Goal: Task Accomplishment & Management: Complete application form

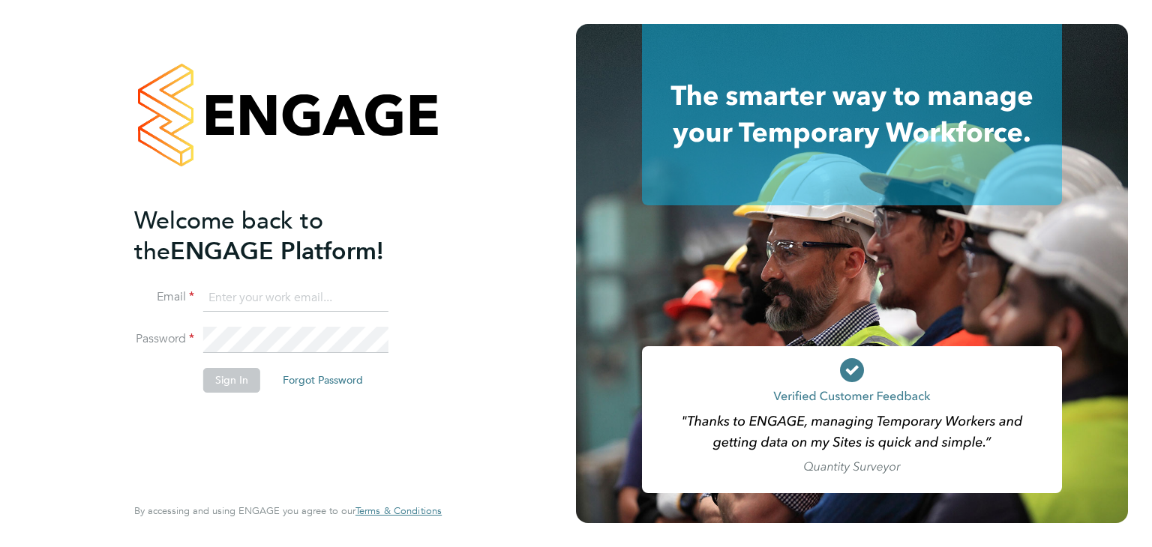
type input "[EMAIL_ADDRESS][PERSON_NAME][DOMAIN_NAME]"
click at [220, 379] on button "Sign In" at bounding box center [231, 380] width 57 height 24
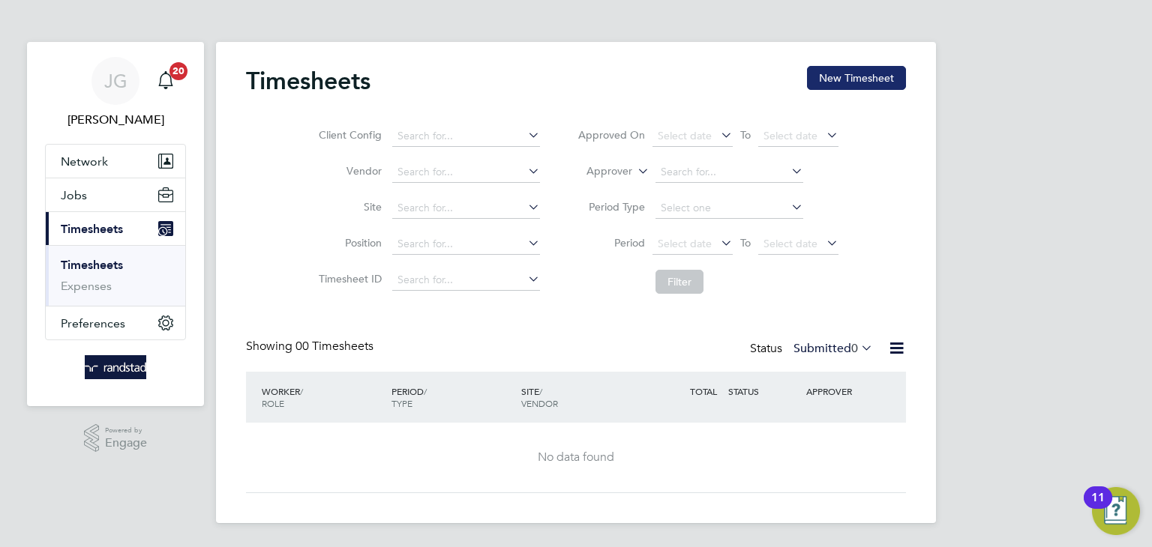
click at [850, 83] on button "New Timesheet" at bounding box center [856, 78] width 99 height 24
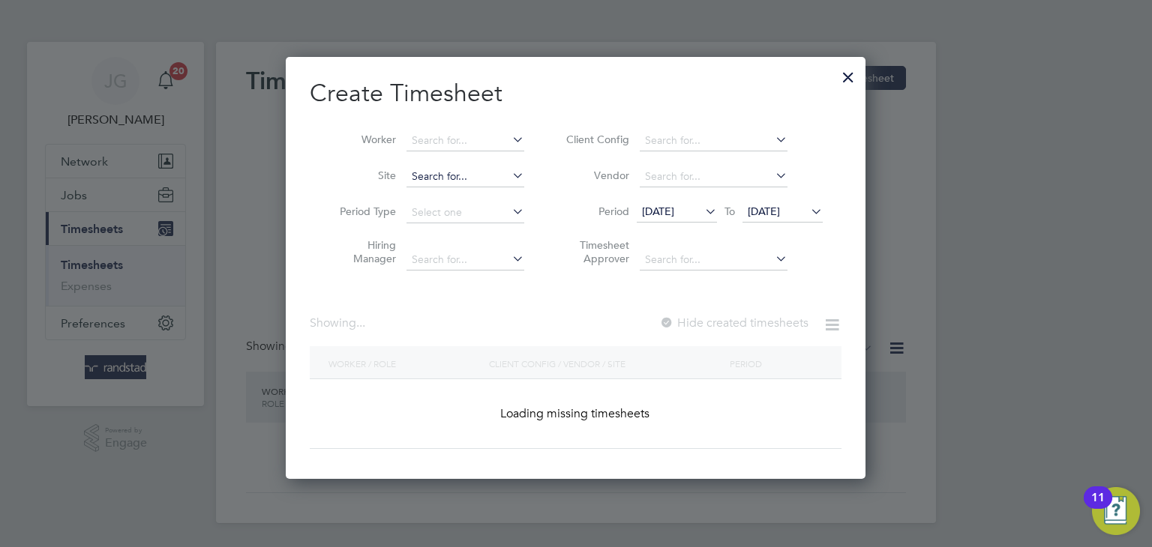
scroll to position [2775, 580]
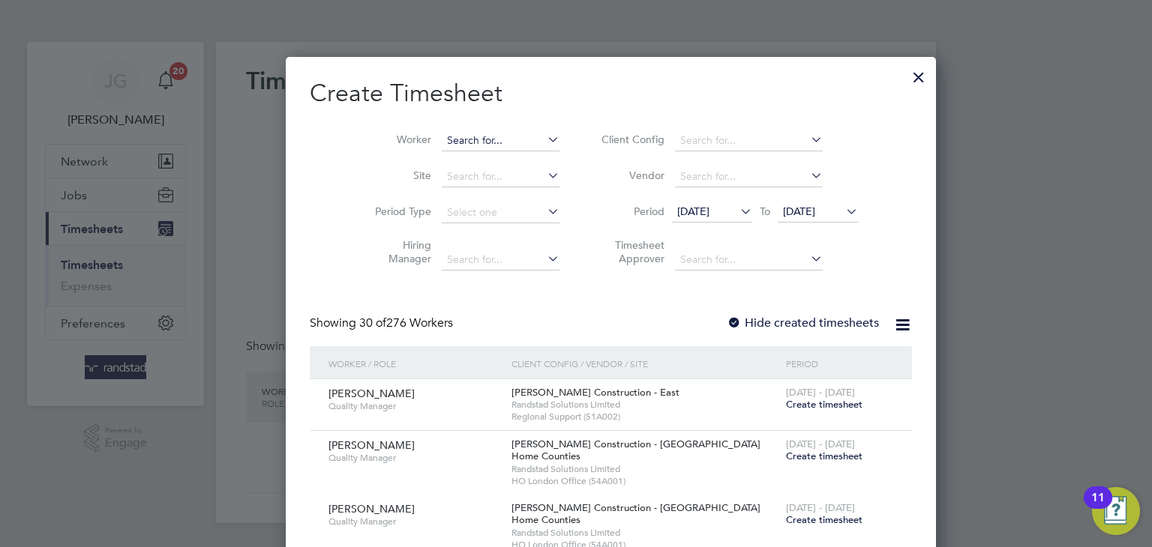
click at [451, 142] on input at bounding box center [501, 140] width 118 height 21
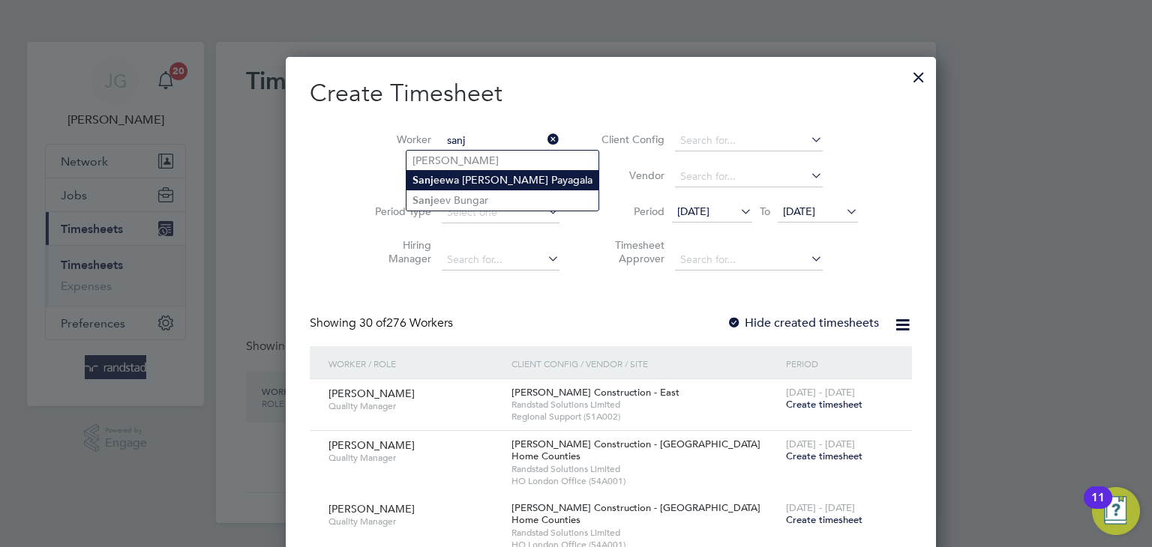
click at [488, 175] on li "Sanj eewa Devapriya Payagala" at bounding box center [502, 180] width 192 height 20
type input "Sanjeewa Devapriya Payagala"
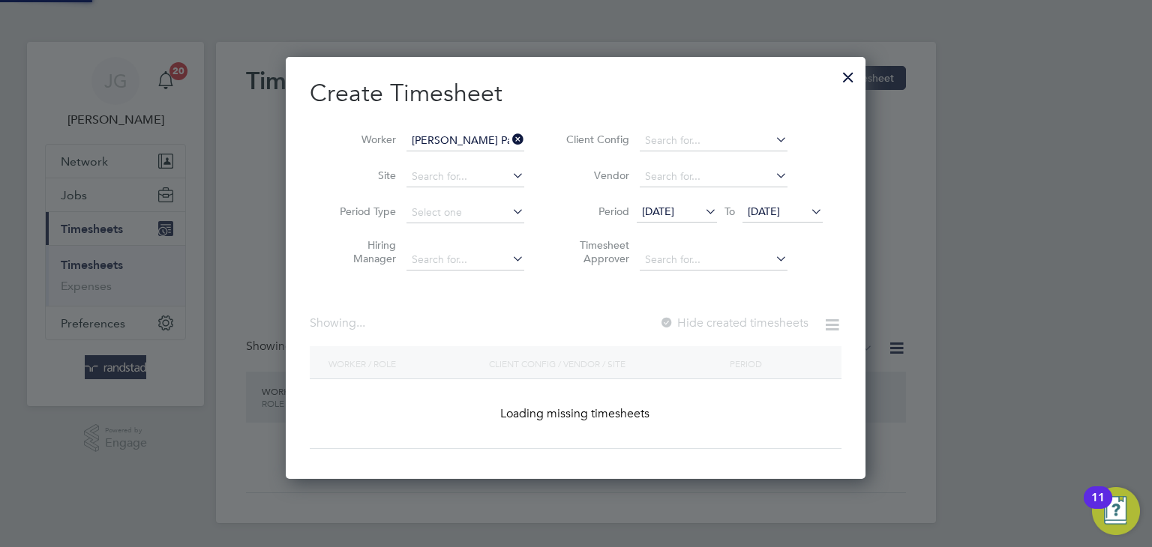
scroll to position [422, 580]
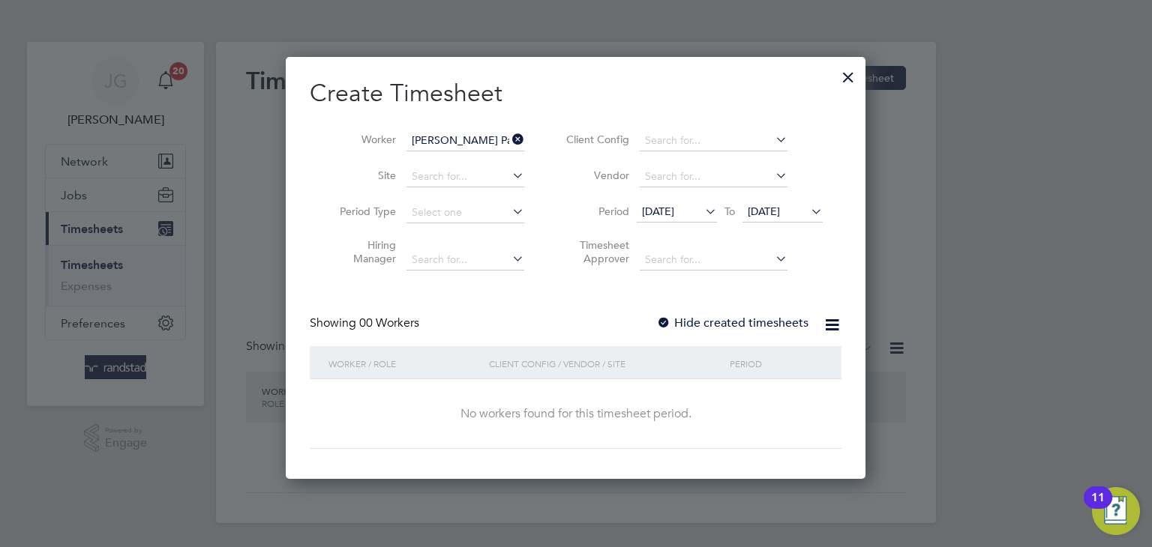
click at [674, 206] on span "15 Sep 2025" at bounding box center [658, 211] width 32 height 13
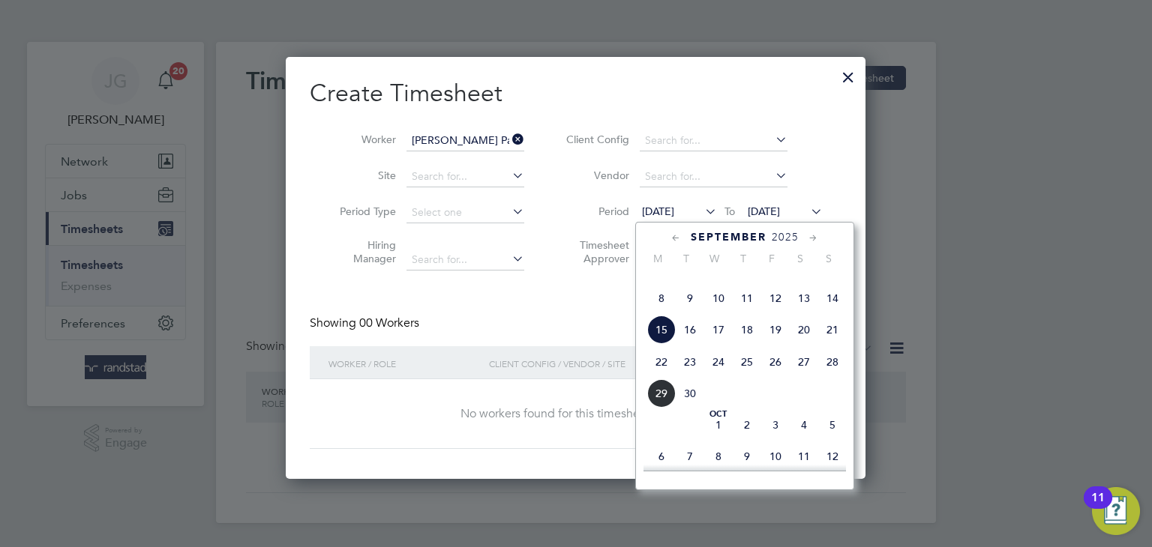
click at [661, 376] on span "22" at bounding box center [661, 362] width 28 height 28
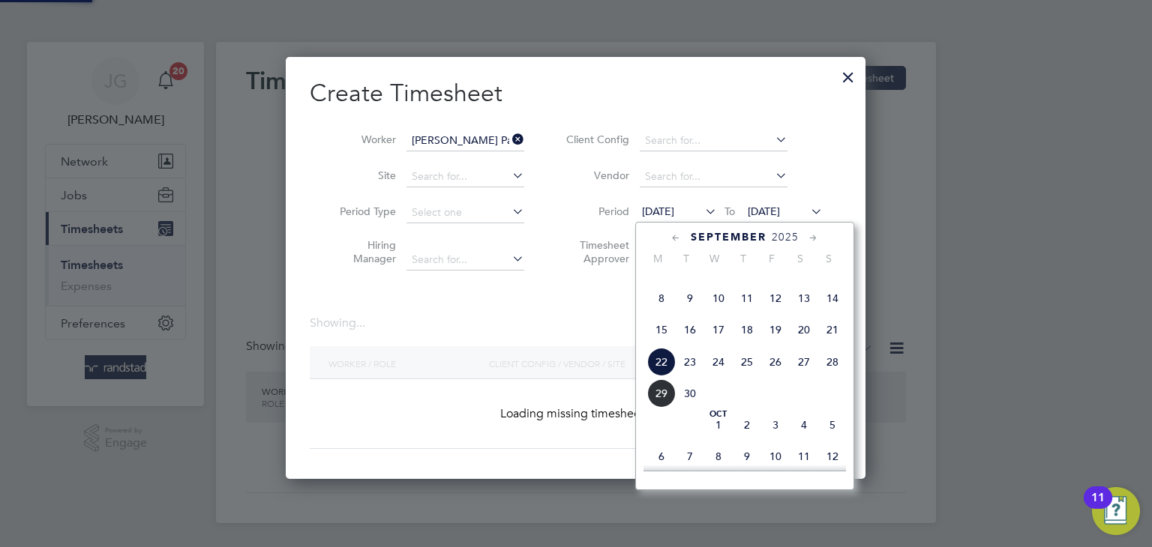
scroll to position [422, 580]
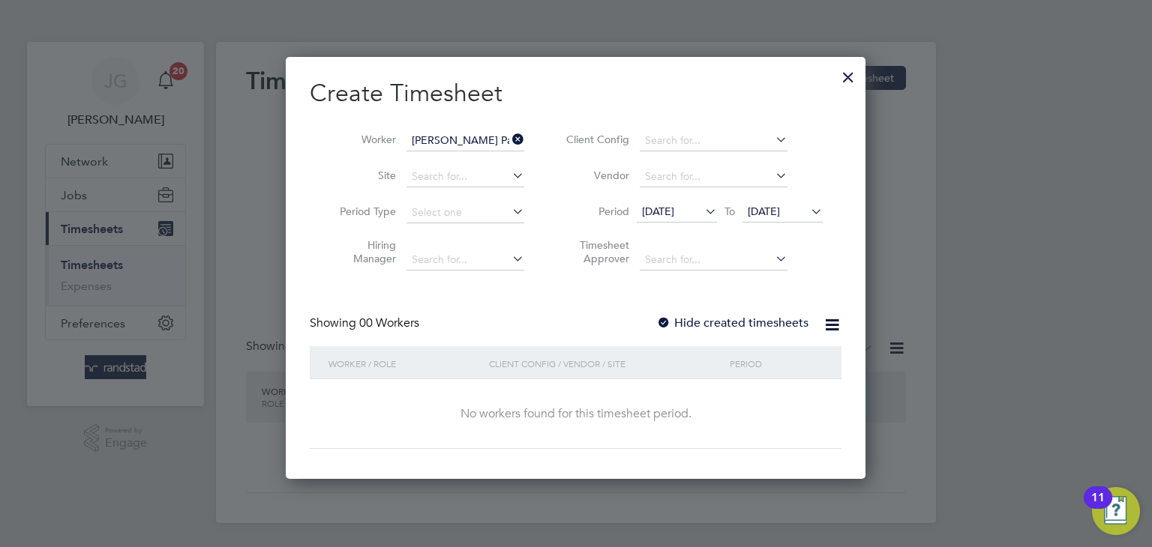
click at [782, 200] on li "Period 22 Sep 2025 To 22 Sep 2025" at bounding box center [692, 213] width 298 height 36
click at [780, 211] on span "22 Sep 2025" at bounding box center [764, 211] width 32 height 13
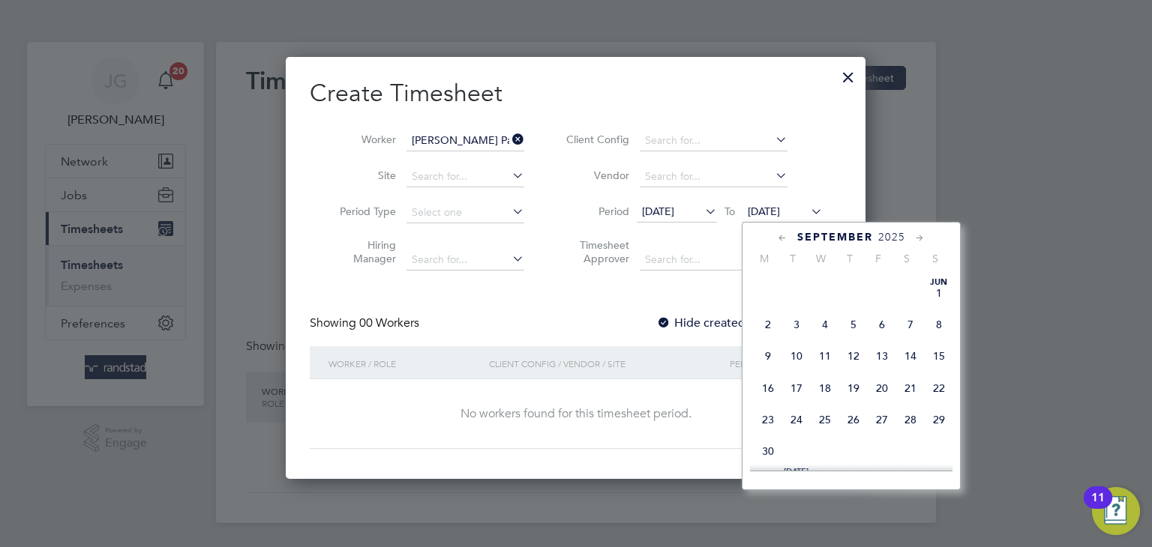
scroll to position [565, 0]
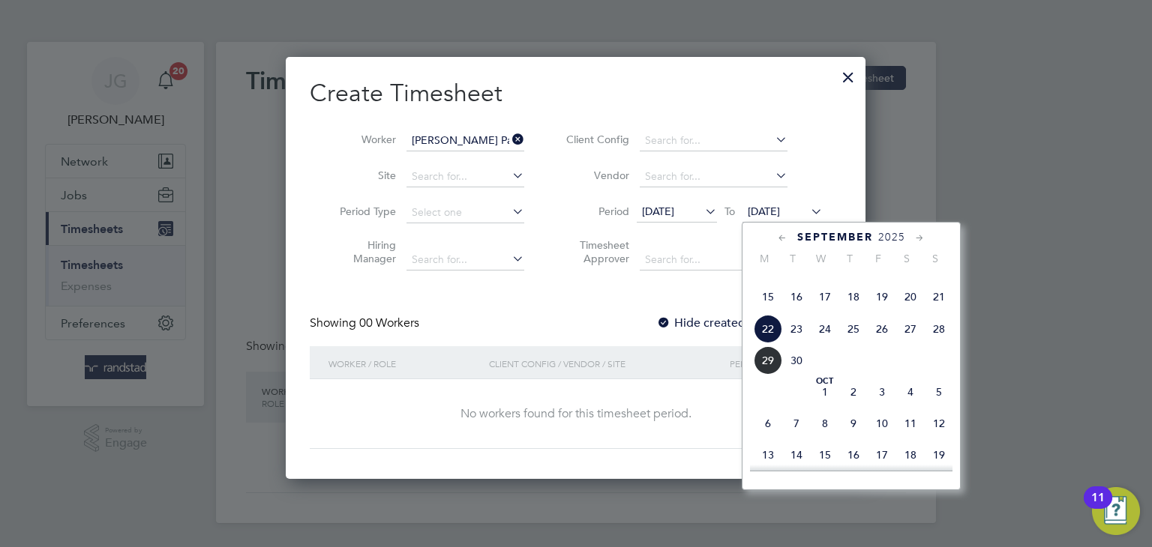
click at [937, 343] on span "28" at bounding box center [939, 329] width 28 height 28
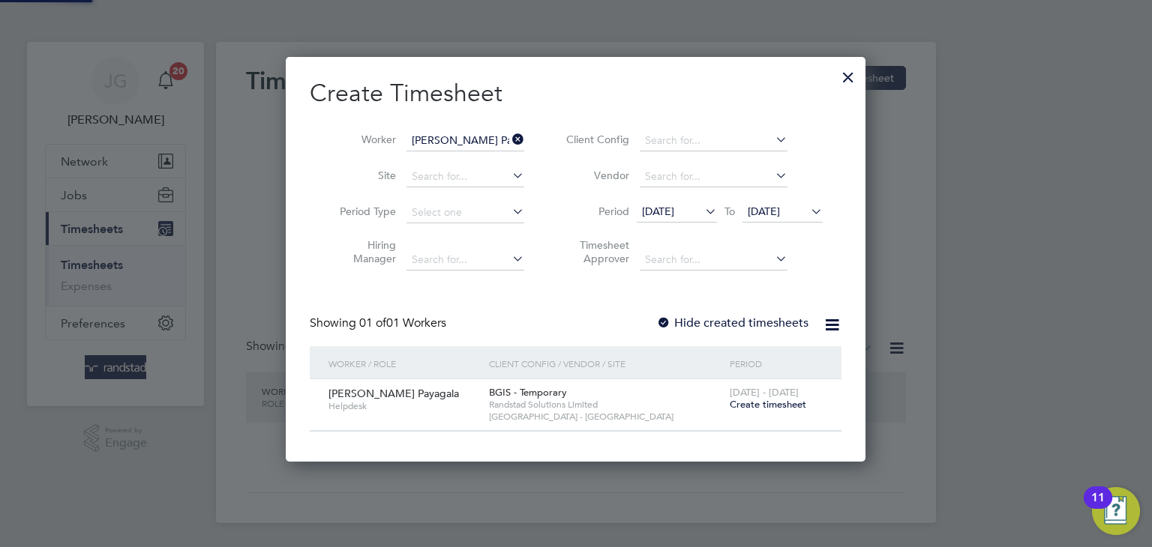
scroll to position [403, 580]
click at [664, 318] on div at bounding box center [663, 323] width 15 height 15
click at [775, 218] on span "28 Sep 2025" at bounding box center [782, 212] width 80 height 20
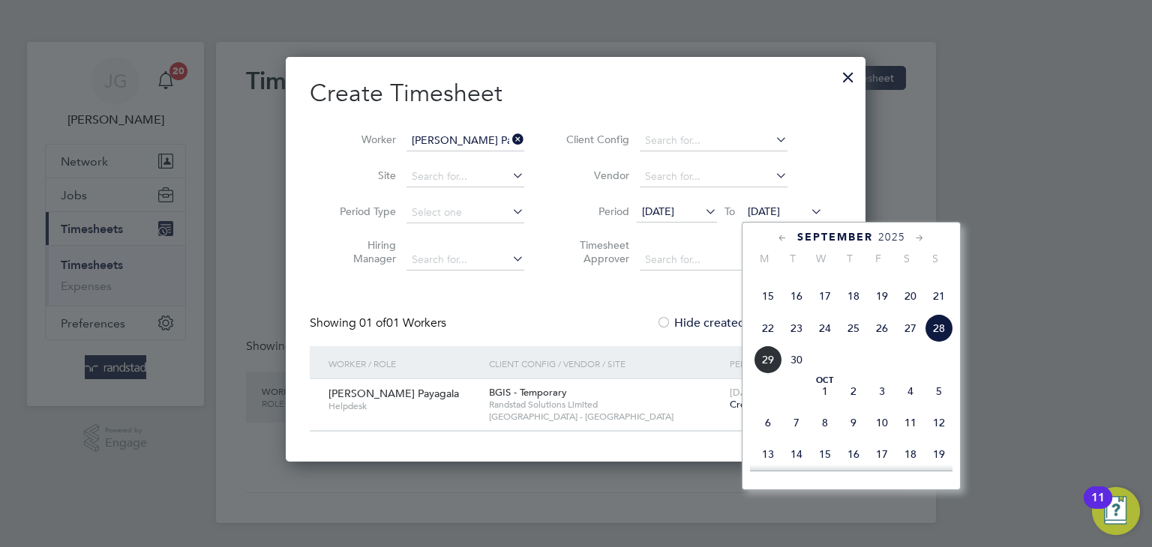
click at [886, 343] on span "26" at bounding box center [882, 328] width 28 height 28
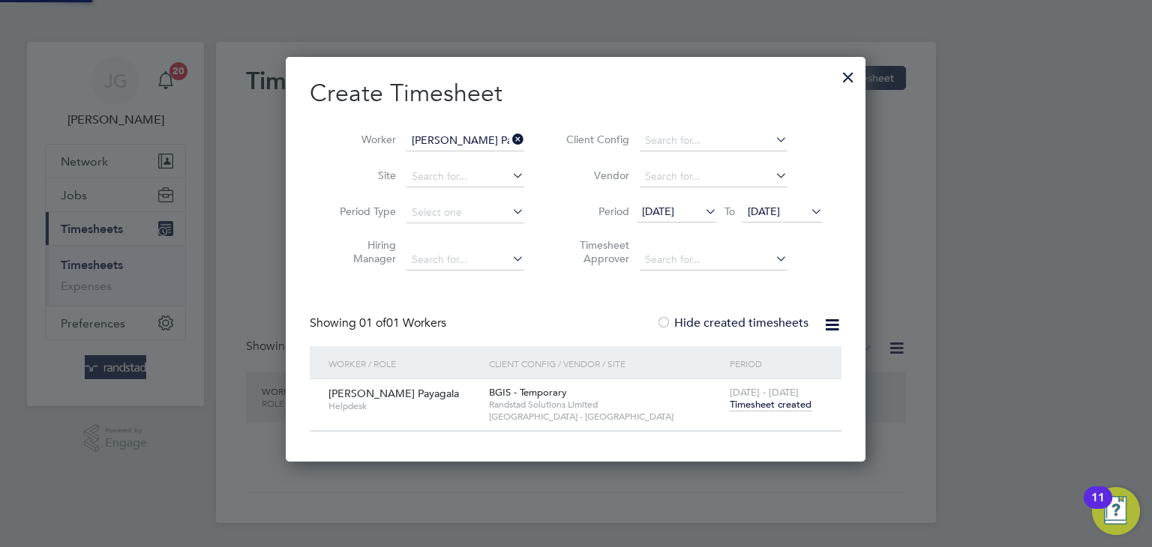
scroll to position [403, 580]
click at [749, 406] on span "Timesheet created" at bounding box center [771, 404] width 82 height 13
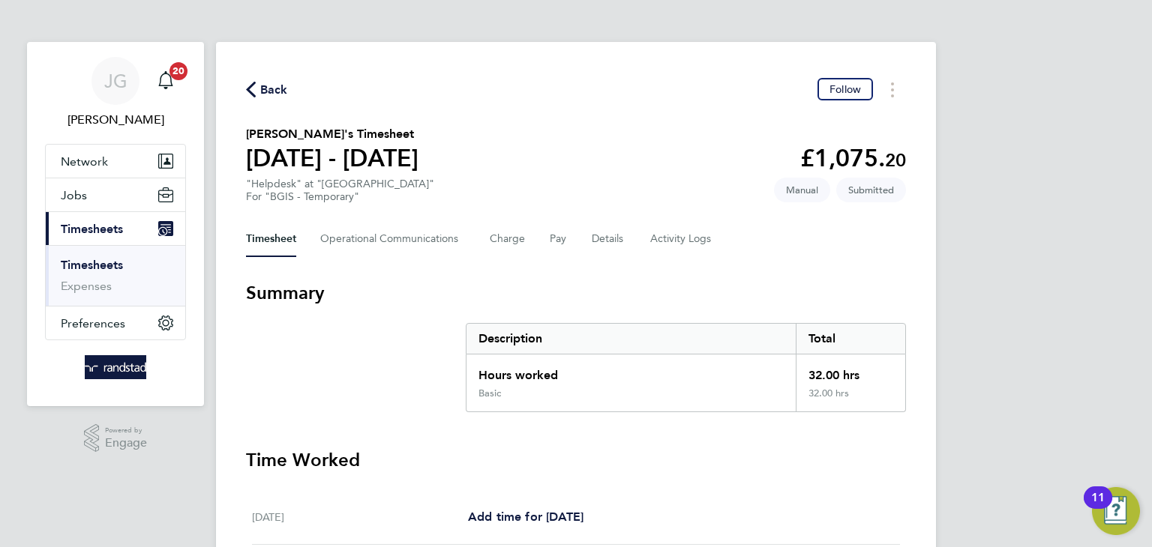
click at [259, 88] on span "Back" at bounding box center [267, 89] width 42 height 14
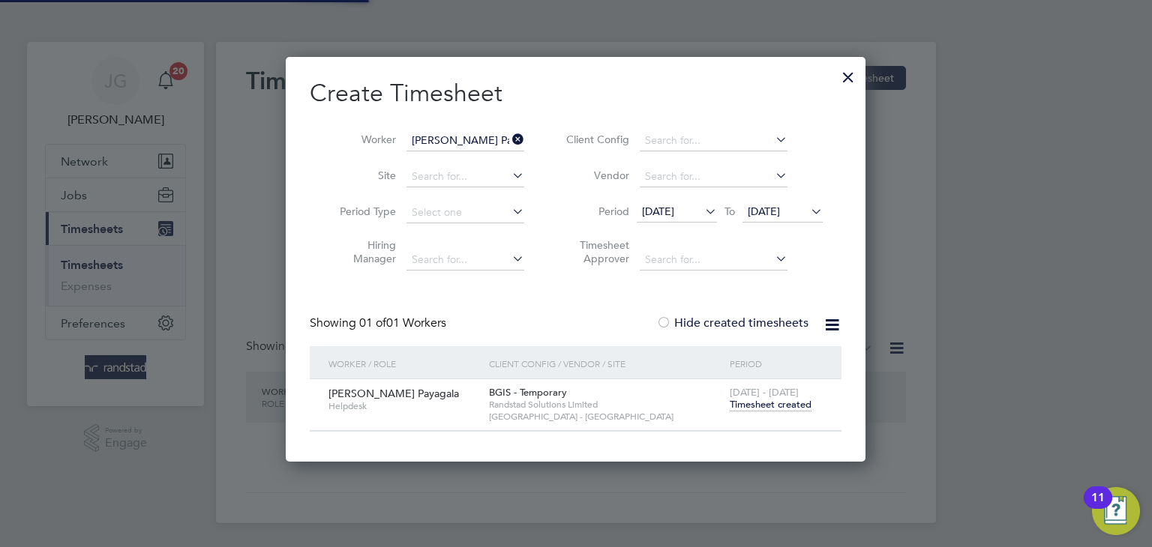
scroll to position [403, 580]
click at [509, 139] on icon at bounding box center [509, 139] width 0 height 21
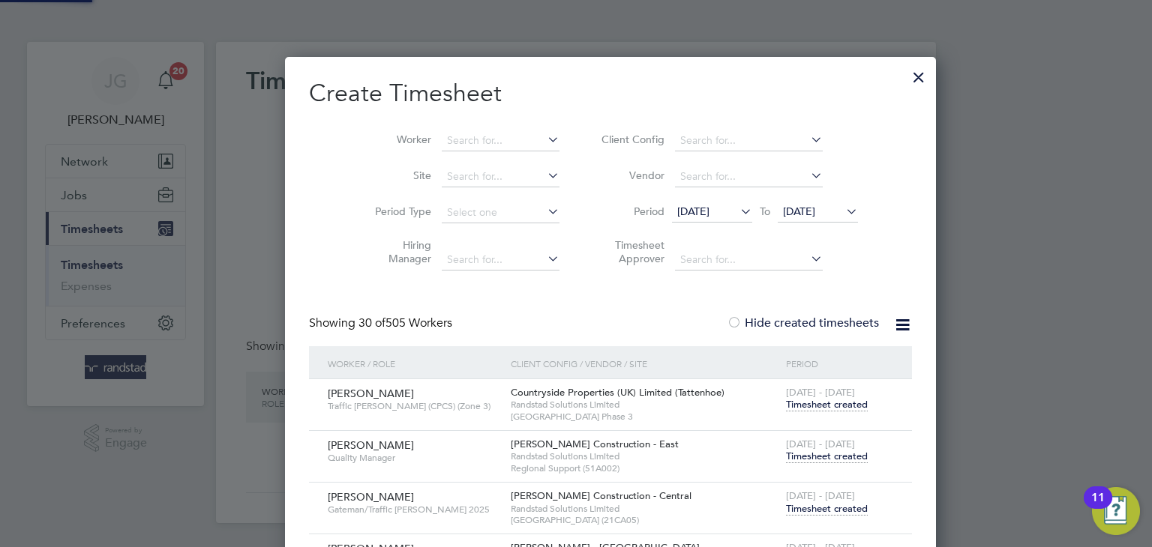
scroll to position [0, 0]
click at [442, 141] on input at bounding box center [501, 140] width 118 height 21
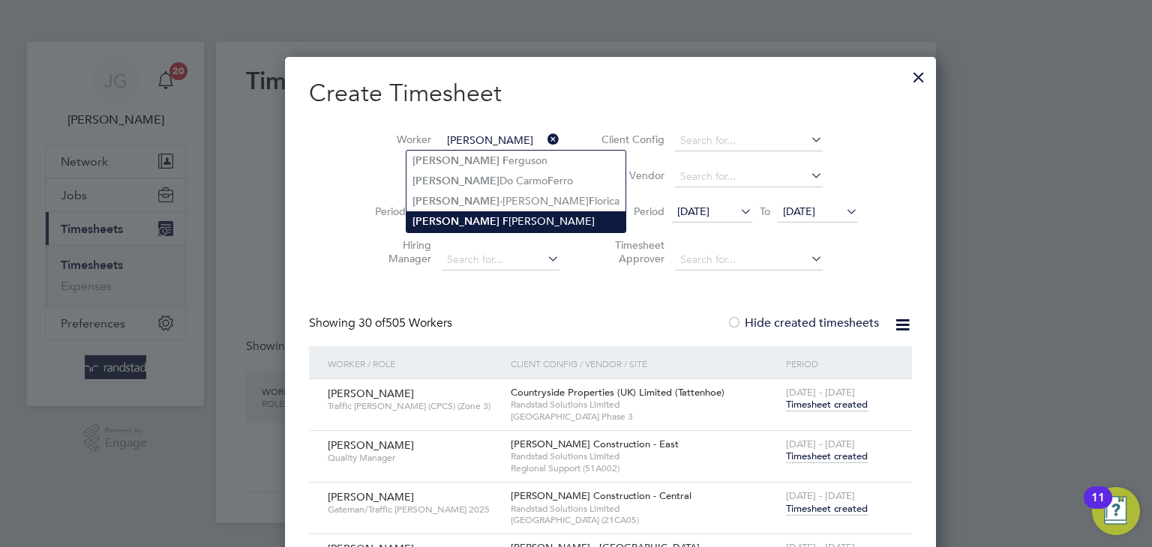
click at [466, 222] on li "Maria F rawley" at bounding box center [515, 221] width 219 height 20
type input "Maria Frawley"
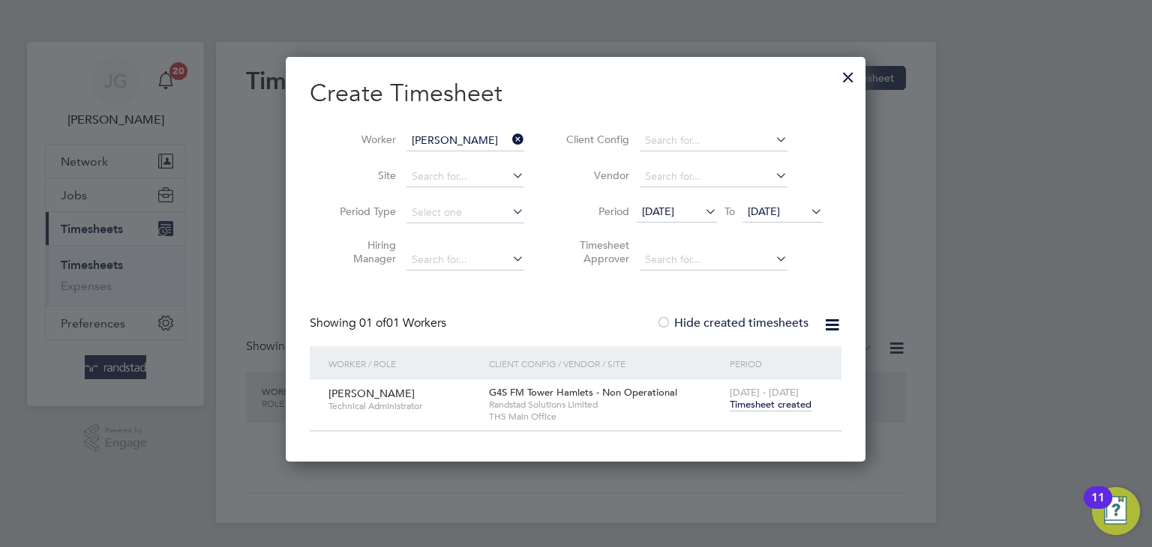
click at [760, 407] on span "Timesheet created" at bounding box center [771, 404] width 82 height 13
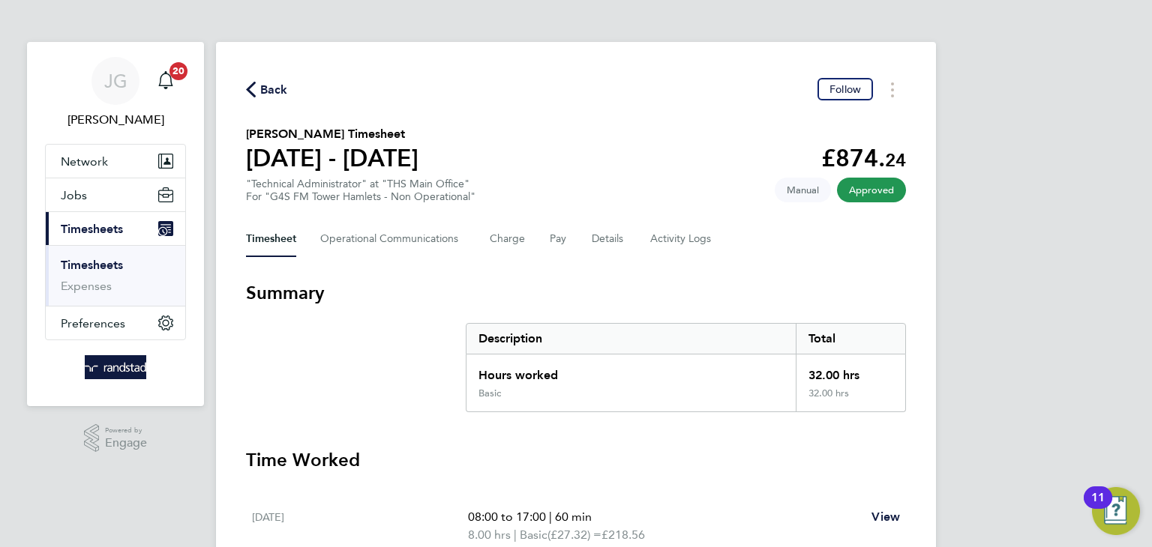
click at [271, 85] on span "Back" at bounding box center [274, 90] width 28 height 18
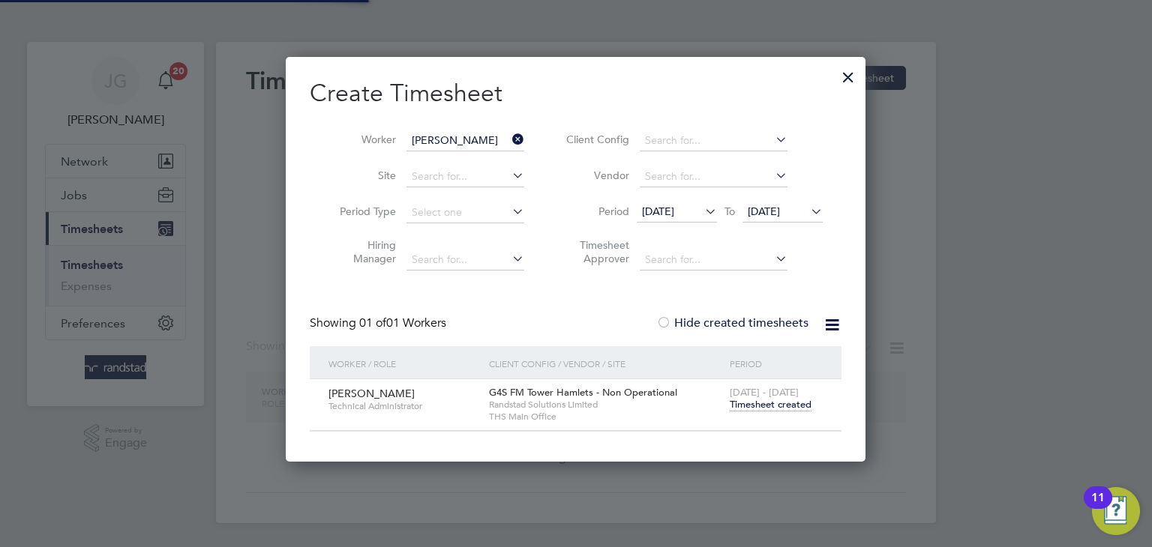
scroll to position [403, 580]
click at [509, 139] on icon at bounding box center [509, 139] width 0 height 21
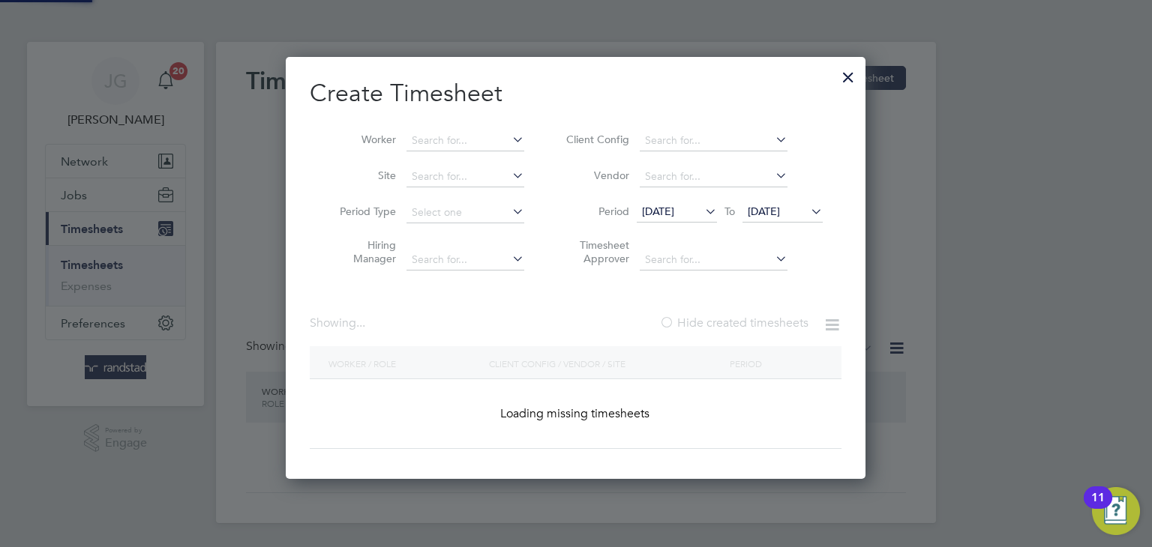
scroll to position [2011, 582]
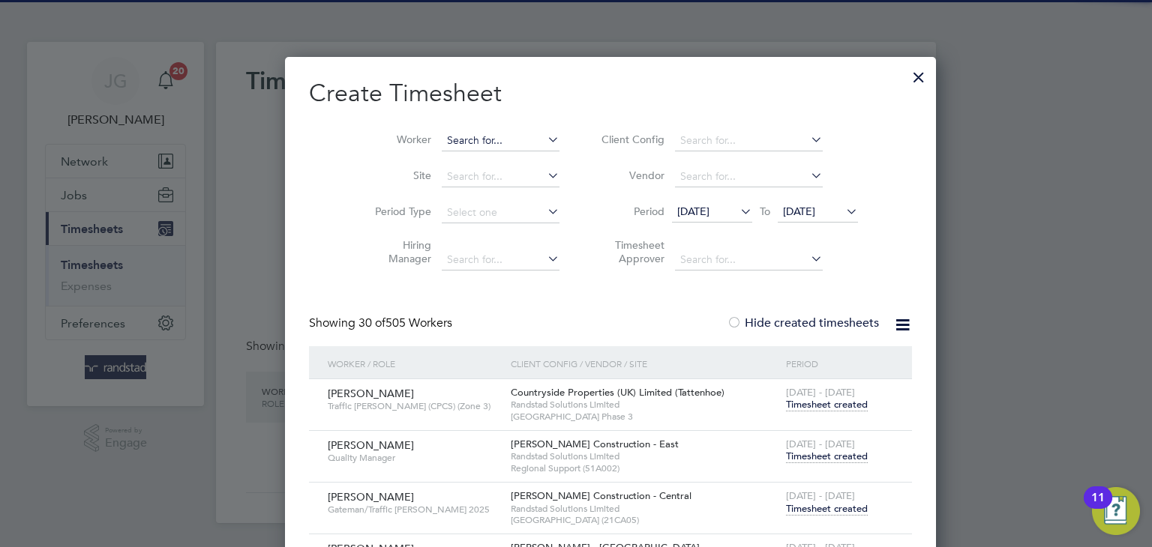
click at [482, 142] on input at bounding box center [501, 140] width 118 height 21
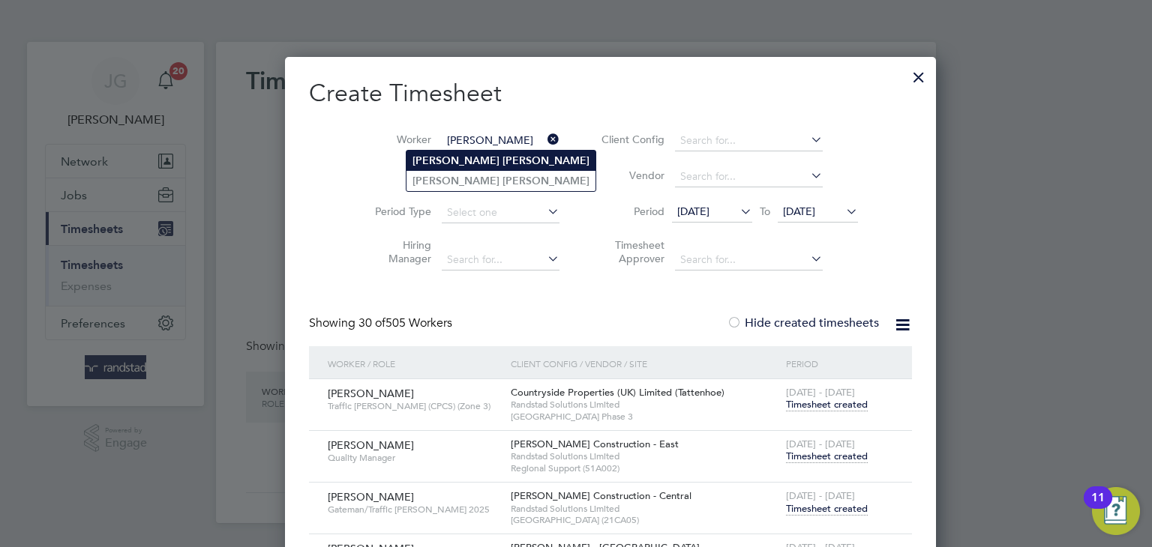
click at [502, 165] on b "Rowe" at bounding box center [545, 160] width 87 height 13
type input "David Rowe"
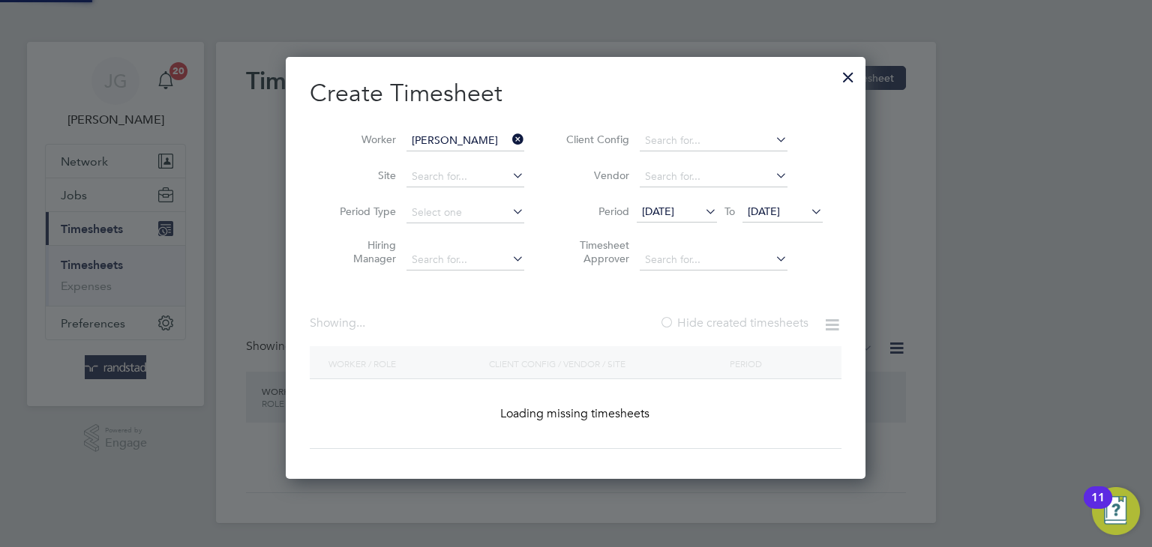
scroll to position [403, 580]
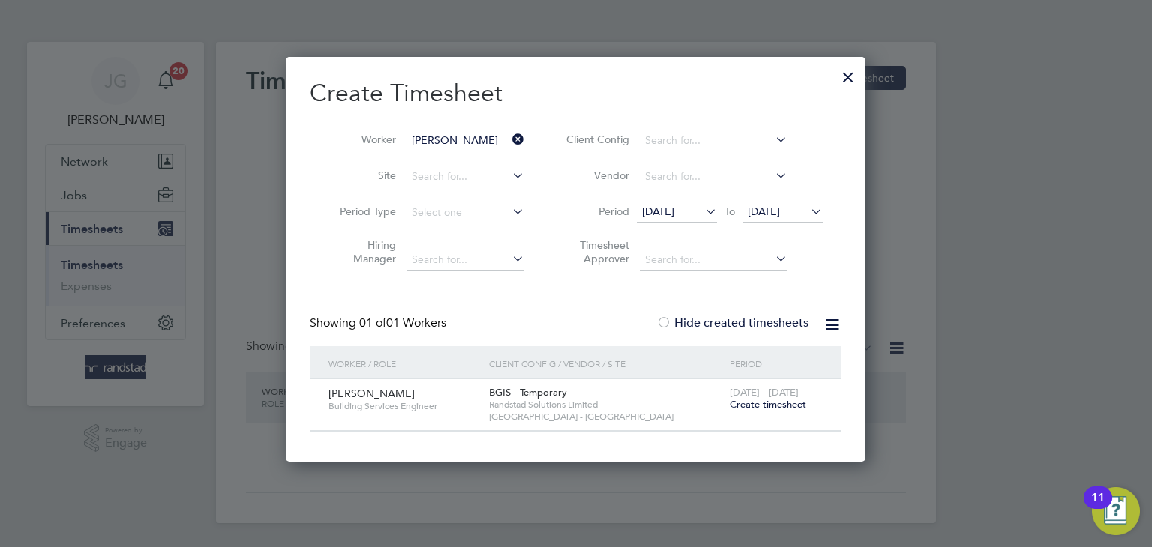
click at [773, 406] on span "Create timesheet" at bounding box center [768, 404] width 76 height 13
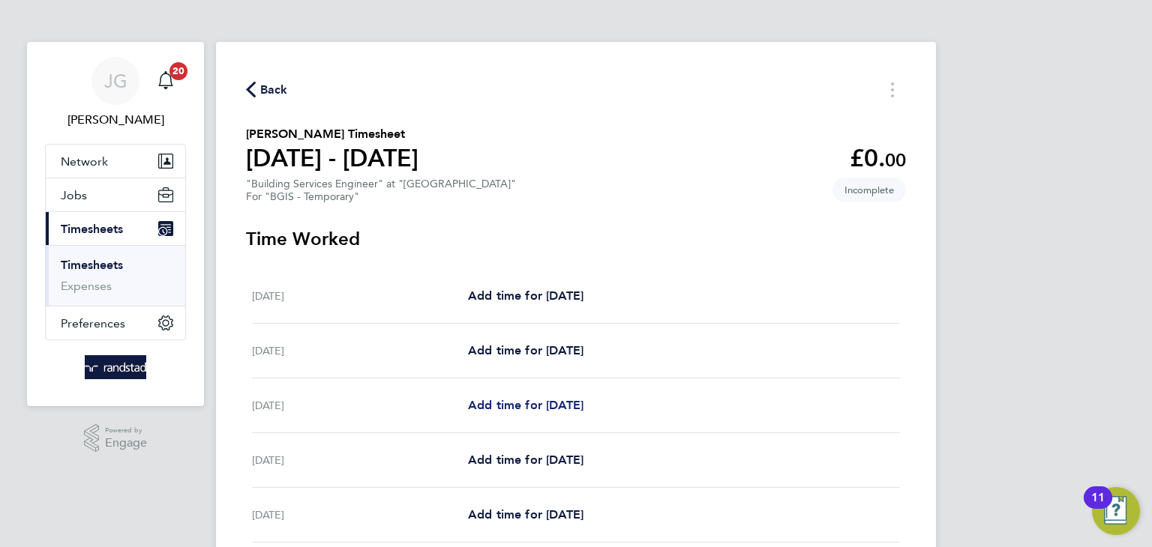
click at [565, 406] on span "Add time for Mon 22 Sep" at bounding box center [525, 405] width 115 height 14
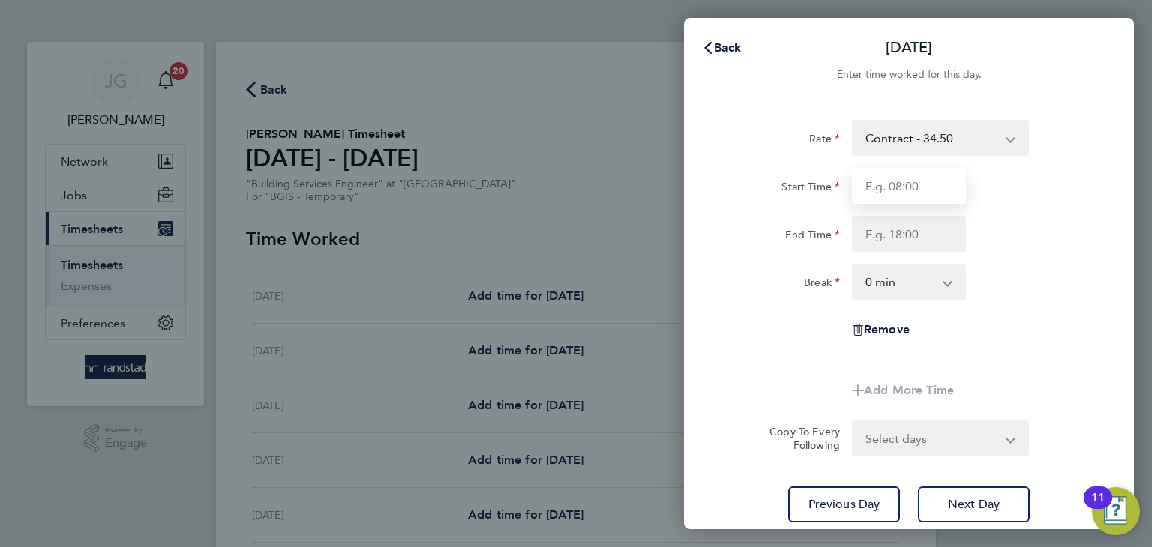
click at [876, 196] on input "Start Time" at bounding box center [909, 186] width 114 height 36
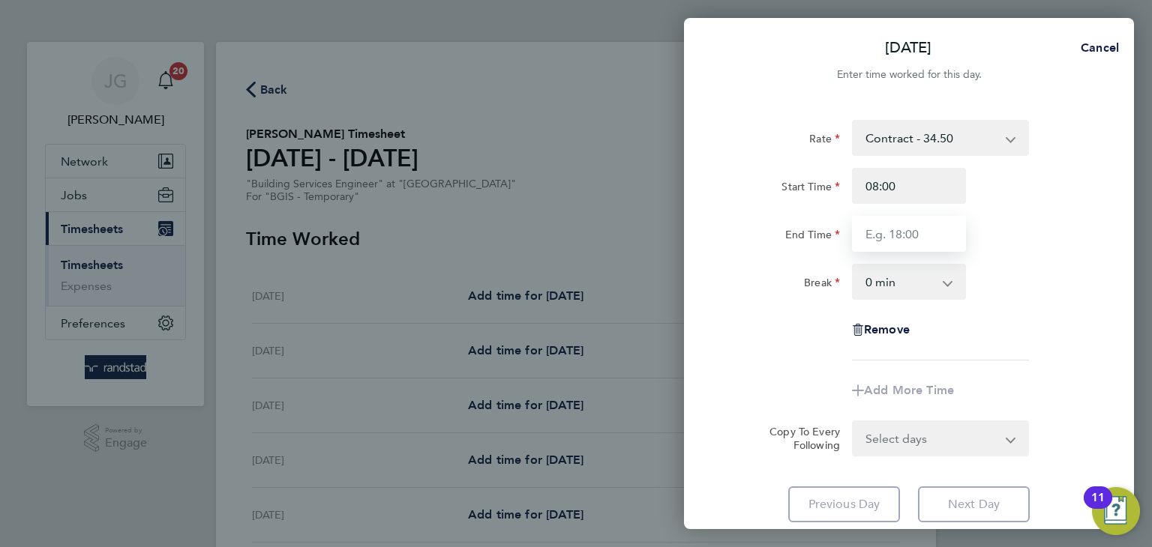
click at [877, 238] on input "End Time" at bounding box center [909, 234] width 114 height 36
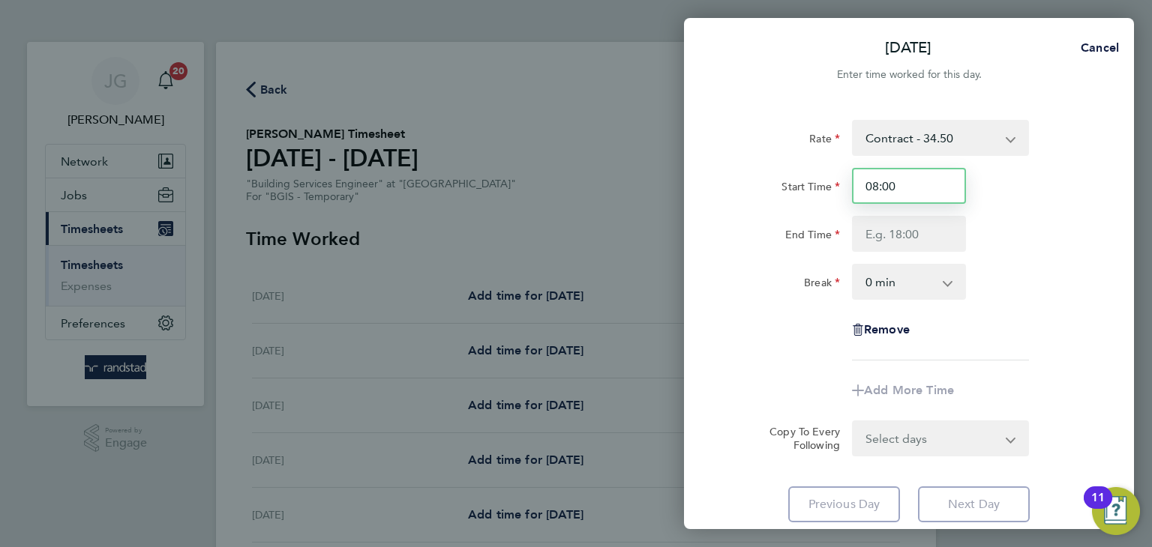
click at [888, 196] on input "08:00" at bounding box center [909, 186] width 114 height 36
click at [876, 193] on input "08:00" at bounding box center [909, 186] width 114 height 36
type input "07:00"
click at [889, 235] on input "End Time" at bounding box center [909, 234] width 114 height 36
type input "19:00"
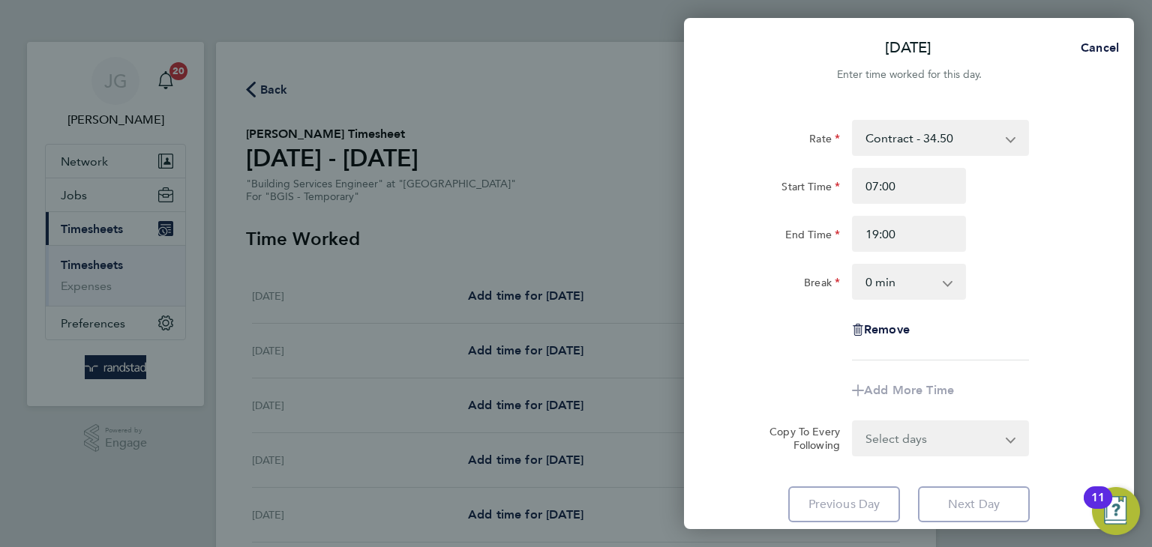
click at [1045, 347] on div "Remove" at bounding box center [909, 330] width 378 height 36
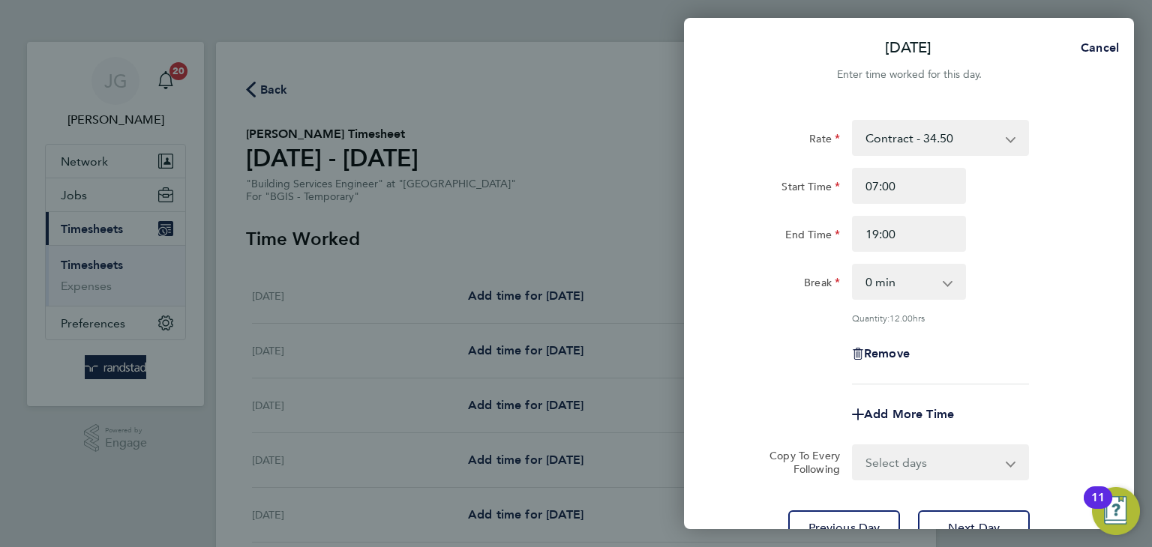
scroll to position [129, 0]
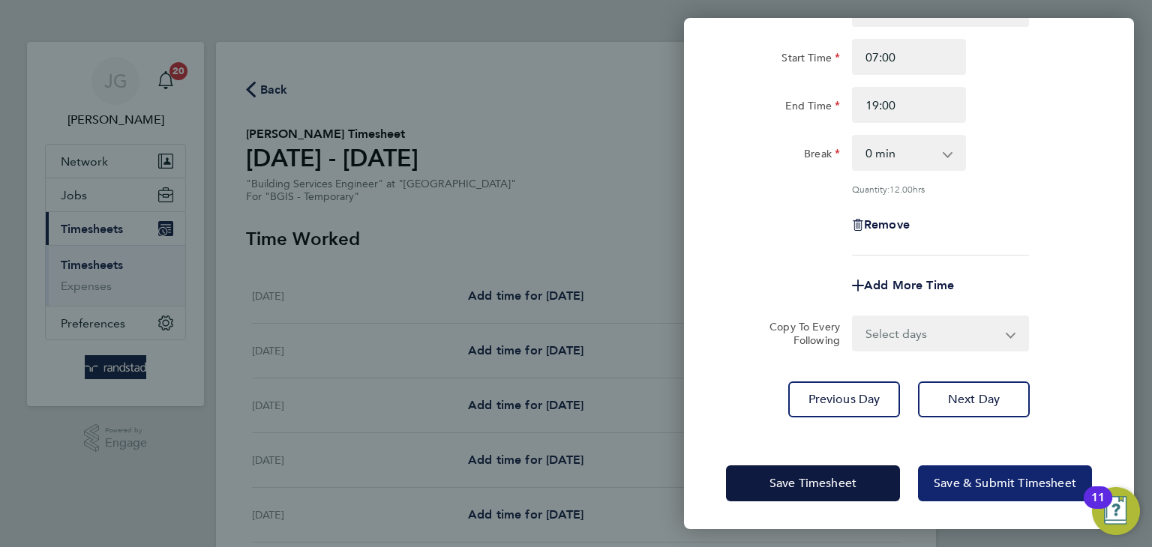
click at [1006, 468] on button "Save & Submit Timesheet" at bounding box center [1005, 484] width 174 height 36
